Goal: Information Seeking & Learning: Find specific fact

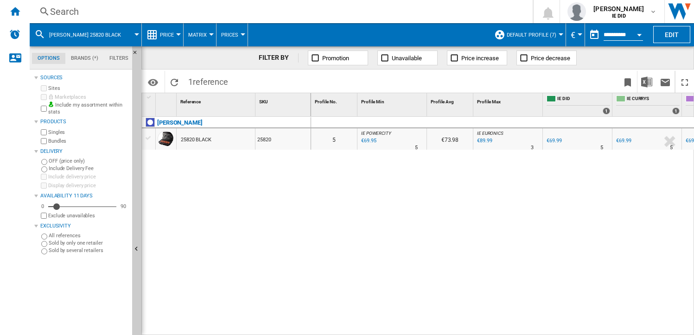
scroll to position [0, 191]
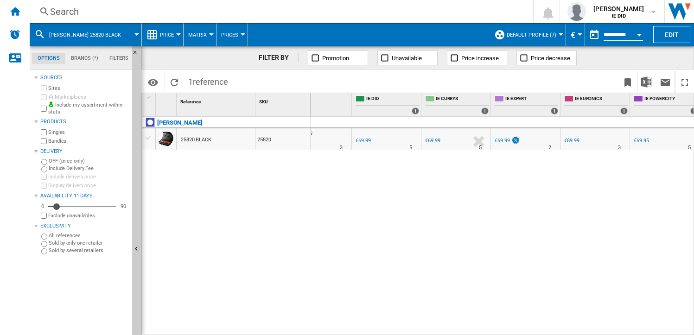
click at [154, 15] on div "Search" at bounding box center [279, 11] width 458 height 13
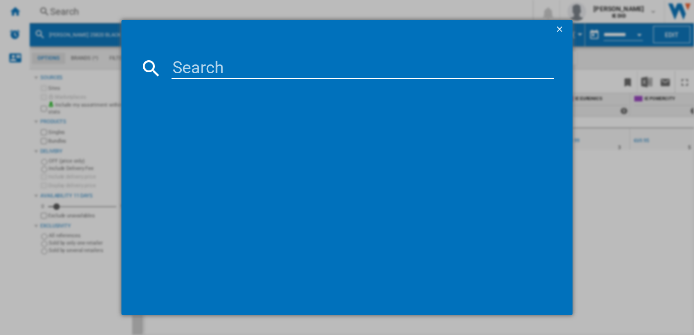
click at [184, 65] on input at bounding box center [362, 68] width 382 height 22
type input "UE85U"
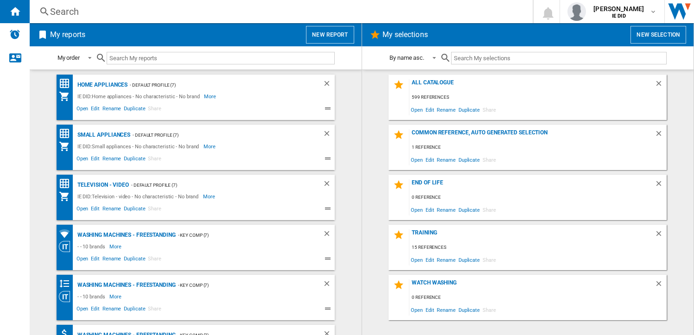
drag, startPoint x: 85, startPoint y: 16, endPoint x: 90, endPoint y: 15, distance: 5.1
click at [90, 15] on div "Search" at bounding box center [279, 11] width 458 height 13
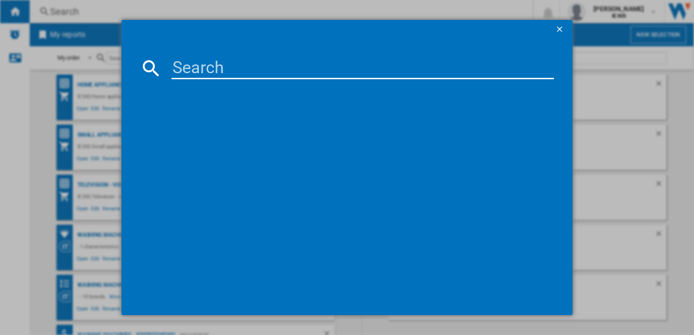
click at [184, 64] on input at bounding box center [362, 68] width 382 height 22
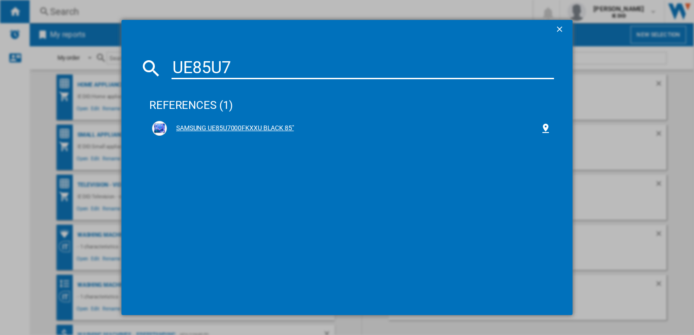
type input "UE85U7"
click at [213, 126] on div "SAMSUNG UE85U7000FKXXU BLACK 85"" at bounding box center [353, 128] width 373 height 9
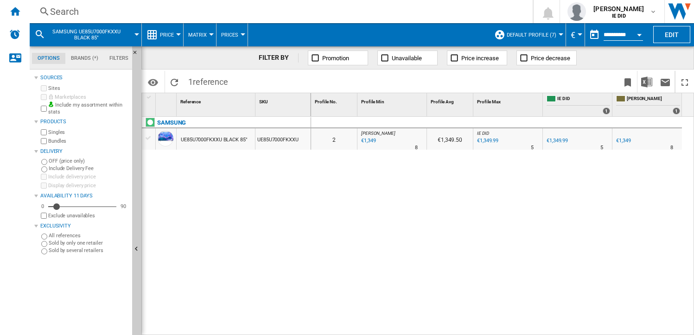
click at [197, 14] on div "Search" at bounding box center [279, 11] width 458 height 13
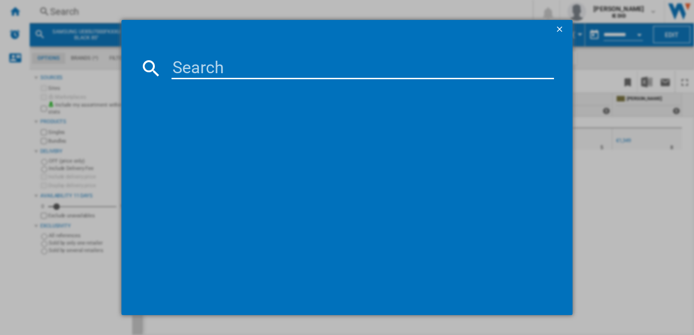
click at [176, 69] on input at bounding box center [362, 68] width 382 height 22
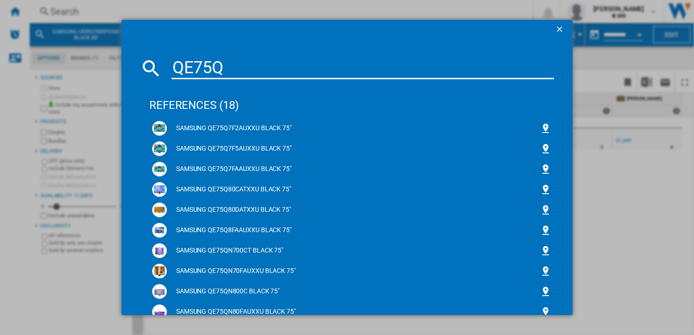
drag, startPoint x: 247, startPoint y: 74, endPoint x: 171, endPoint y: 71, distance: 76.0
click at [171, 71] on input "QE75Q" at bounding box center [362, 68] width 382 height 22
paste input "65Q7F5AUXXU"
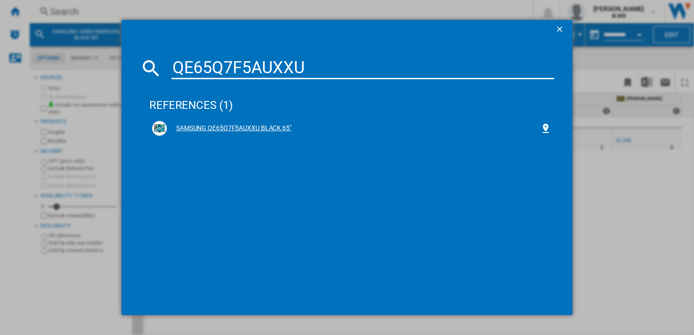
type input "QE65Q7F5AUXXU"
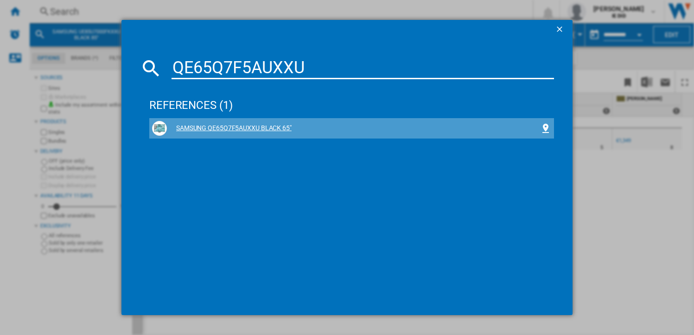
click at [247, 127] on div "SAMSUNG QE65Q7F5AUXXU BLACK 65"" at bounding box center [353, 128] width 373 height 9
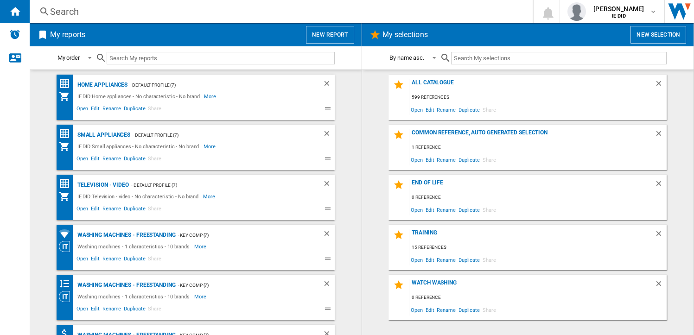
click at [152, 12] on div "Search" at bounding box center [279, 11] width 458 height 13
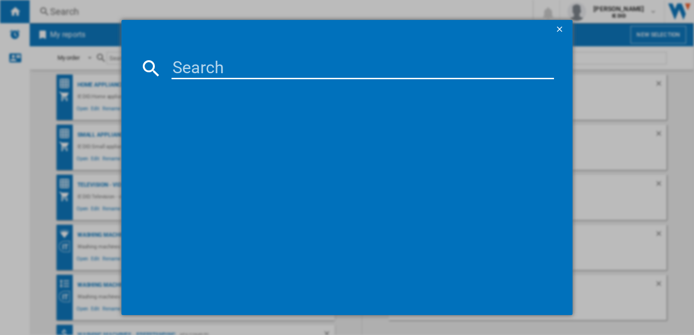
click at [194, 59] on input at bounding box center [362, 68] width 382 height 22
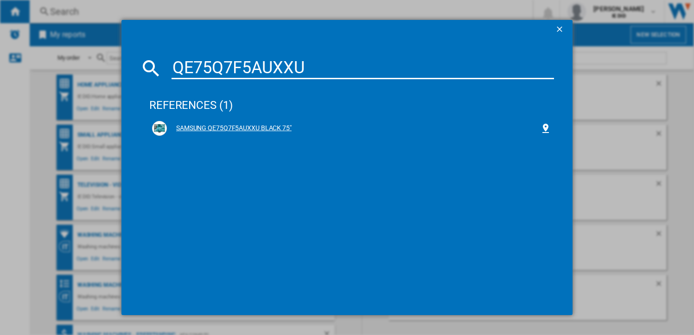
type input "QE75Q7F5AUXXU"
click at [242, 126] on div "SAMSUNG QE75Q7F5AUXXU BLACK 75"" at bounding box center [353, 128] width 373 height 9
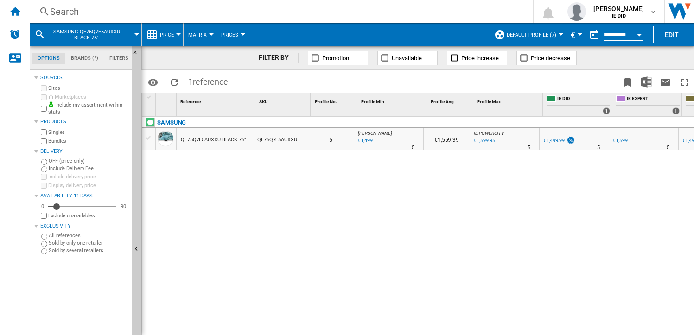
scroll to position [0, 4]
click at [362, 139] on div "€1,499" at bounding box center [363, 140] width 16 height 9
click at [181, 12] on div "Search" at bounding box center [279, 11] width 458 height 13
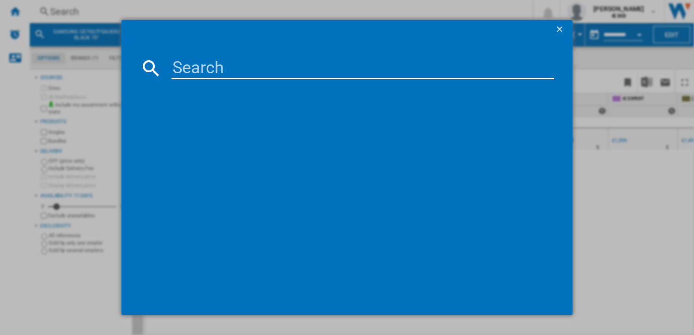
click at [173, 63] on input at bounding box center [362, 68] width 382 height 22
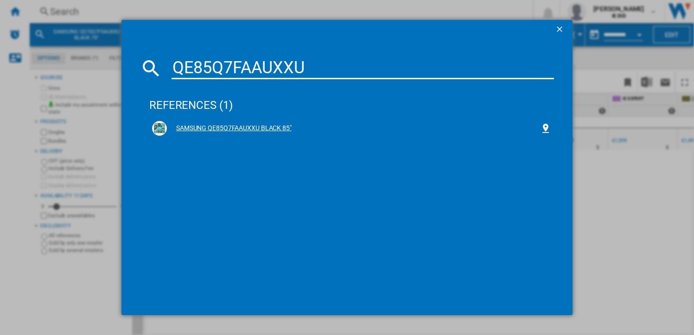
type input "QE85Q7FAAUXXU"
click at [252, 126] on div "SAMSUNG QE85Q7FAAUXXU BLACK 85"" at bounding box center [353, 128] width 373 height 9
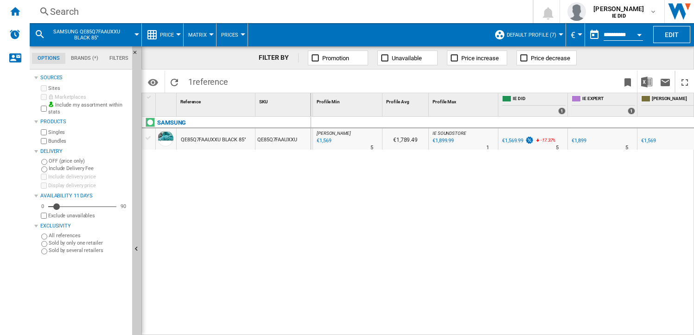
scroll to position [0, 26]
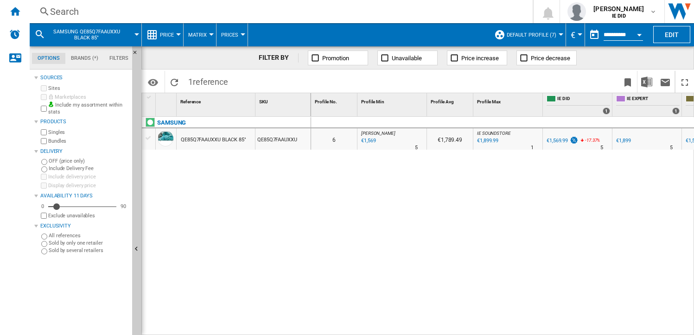
click at [369, 139] on div "€1,569" at bounding box center [368, 140] width 16 height 9
